Goal: Task Accomplishment & Management: Manage account settings

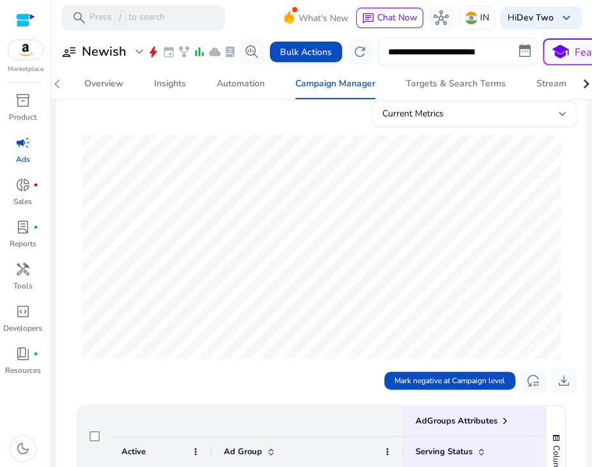
scroll to position [139, 0]
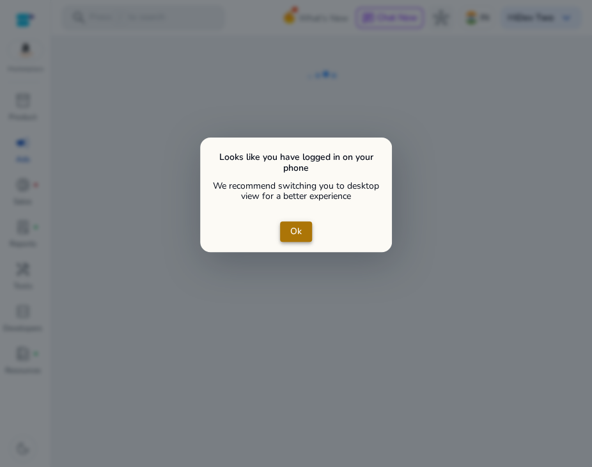
click at [292, 222] on span "close dialog" at bounding box center [296, 231] width 32 height 31
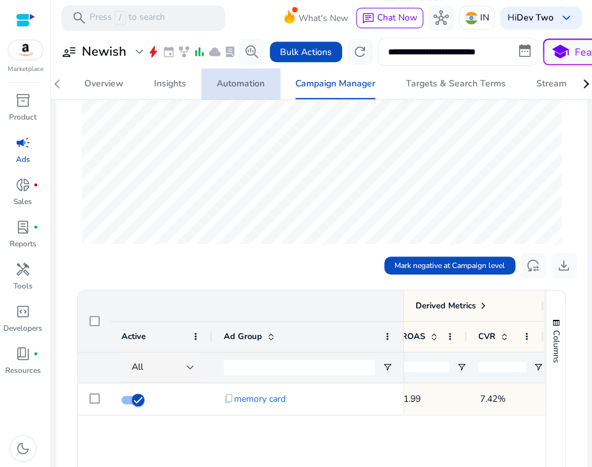
click at [232, 79] on div "Automation" at bounding box center [241, 83] width 48 height 9
click at [239, 79] on div "Automation" at bounding box center [241, 83] width 48 height 9
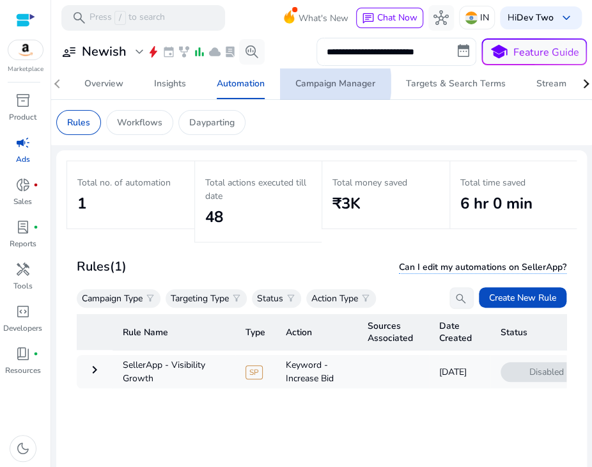
click at [330, 84] on div "Campaign Manager" at bounding box center [336, 83] width 80 height 9
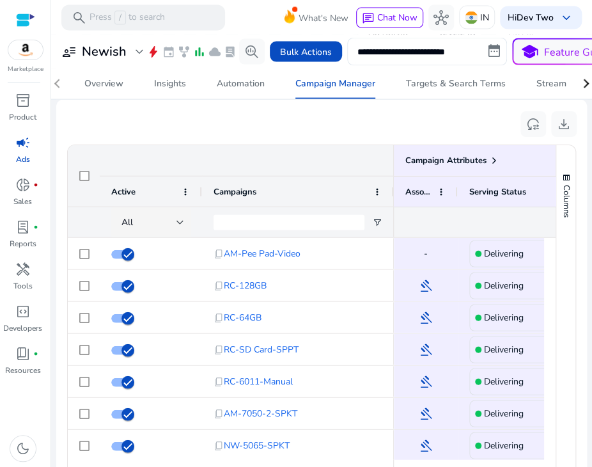
scroll to position [125, 0]
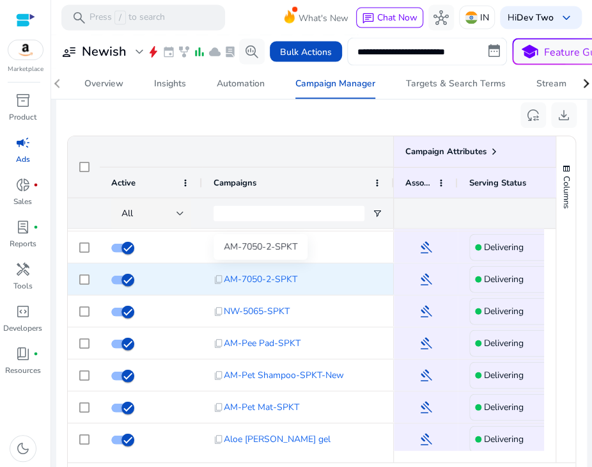
click at [274, 281] on span "AM-7050-2-SPKT" at bounding box center [261, 279] width 74 height 26
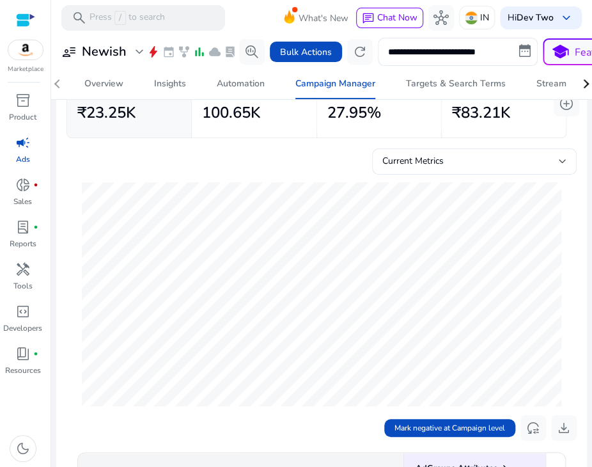
scroll to position [90, 0]
click at [537, 169] on div "Current Metrics" at bounding box center [474, 168] width 184 height 28
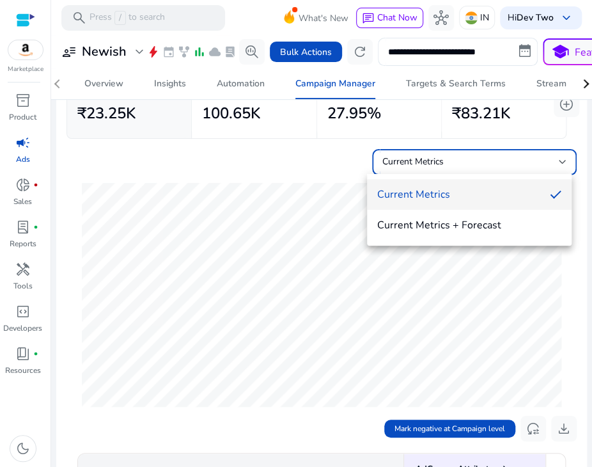
click at [286, 134] on div at bounding box center [296, 233] width 592 height 467
